Goal: Transaction & Acquisition: Purchase product/service

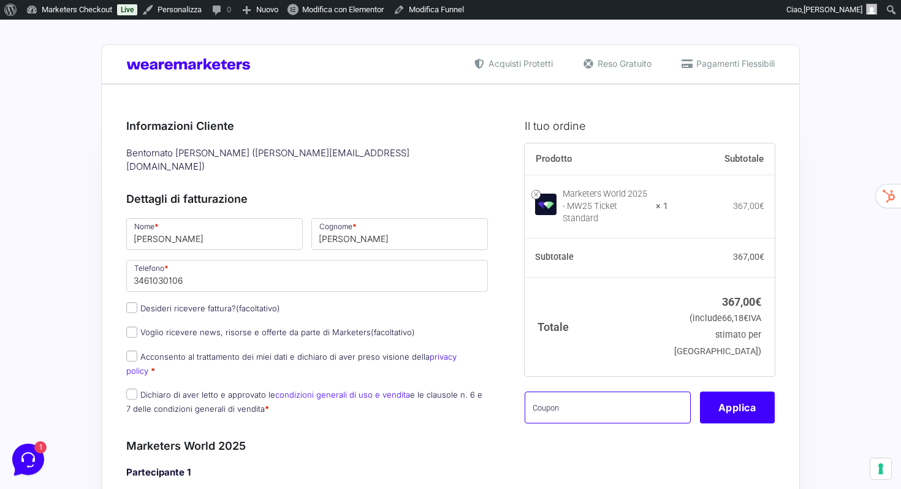
click at [552, 400] on input "text" at bounding box center [608, 408] width 166 height 32
paste input "SpnsMK25"
type input "SpnsMK25"
click at [739, 393] on button "Applica" at bounding box center [737, 408] width 75 height 32
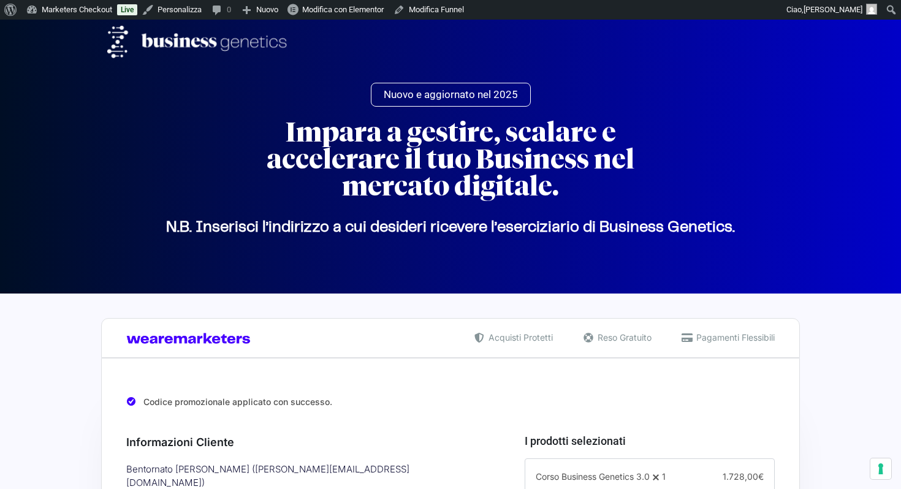
select select "FC"
